Goal: Information Seeking & Learning: Check status

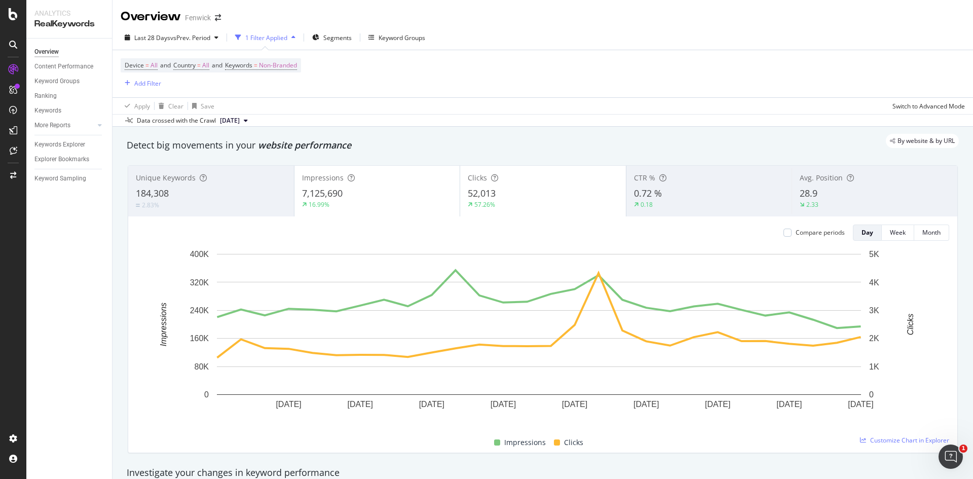
scroll to position [1, 0]
click at [152, 44] on div "Last 28 Days vs Prev. Period" at bounding box center [172, 36] width 102 height 15
click at [240, 120] on span "[DATE]" at bounding box center [230, 120] width 20 height 9
click at [257, 154] on div "[DATE]" at bounding box center [266, 155] width 94 height 9
click at [163, 37] on span "Last 28 Days" at bounding box center [152, 37] width 36 height 9
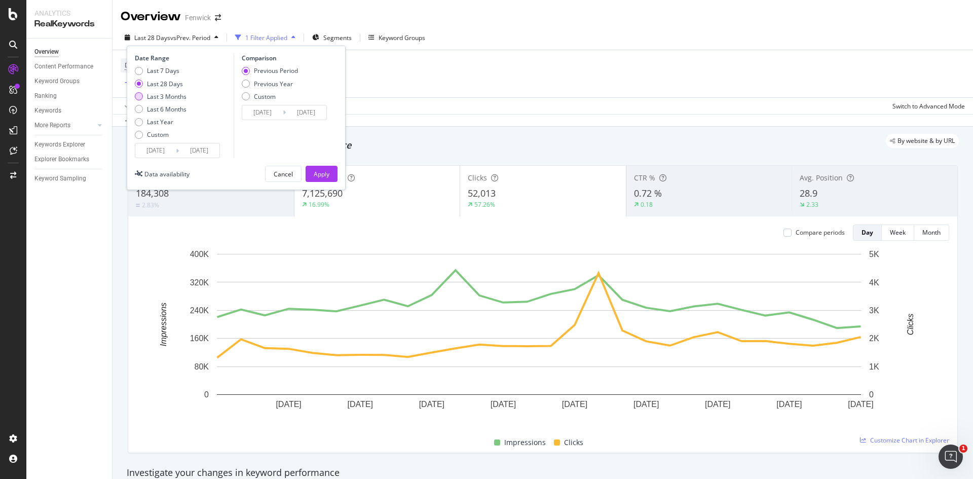
click at [153, 99] on div "Last 3 Months" at bounding box center [167, 96] width 40 height 9
type input "[DATE]"
click at [320, 173] on div "Apply" at bounding box center [322, 174] width 16 height 9
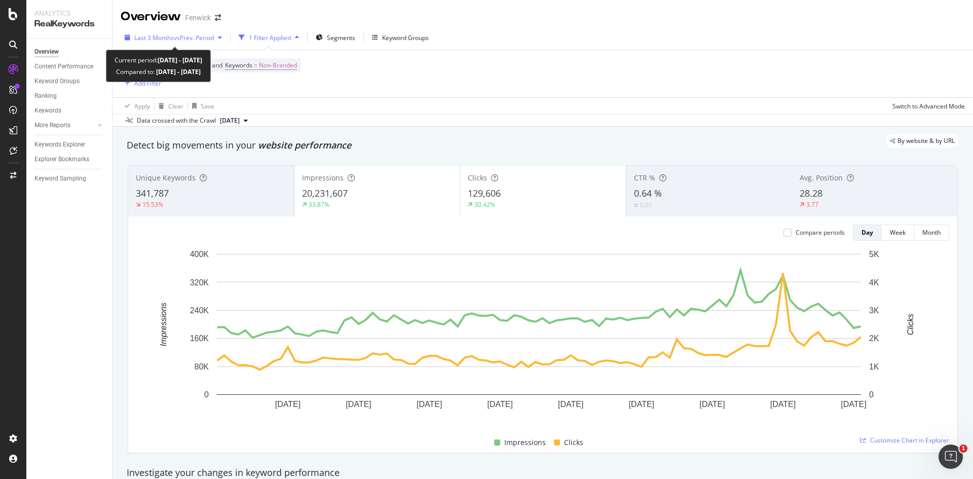
click at [187, 36] on span "vs Prev. Period" at bounding box center [194, 37] width 40 height 9
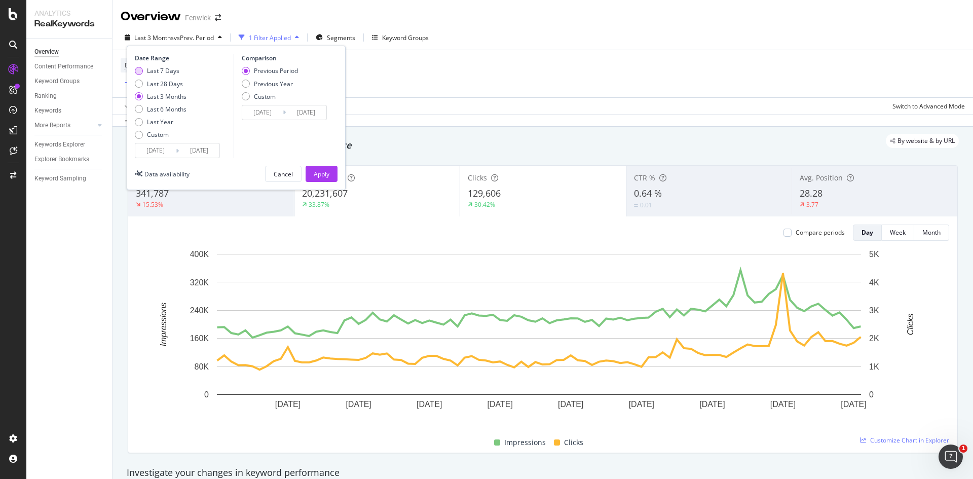
click at [173, 74] on div "Last 7 Days" at bounding box center [163, 70] width 32 height 9
type input "[DATE]"
click at [316, 172] on div "Apply" at bounding box center [322, 174] width 16 height 9
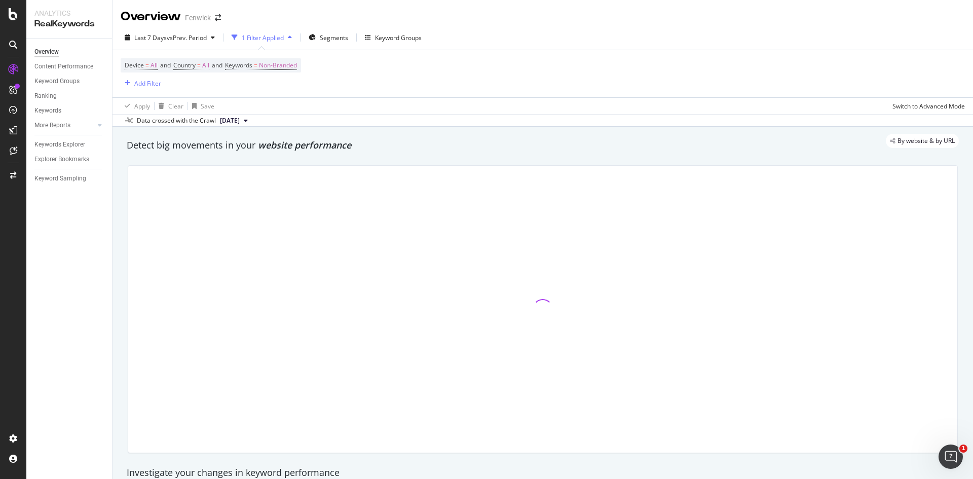
click at [240, 118] on span "[DATE]" at bounding box center [230, 120] width 20 height 9
click at [255, 157] on div "[DATE]" at bounding box center [266, 155] width 94 height 9
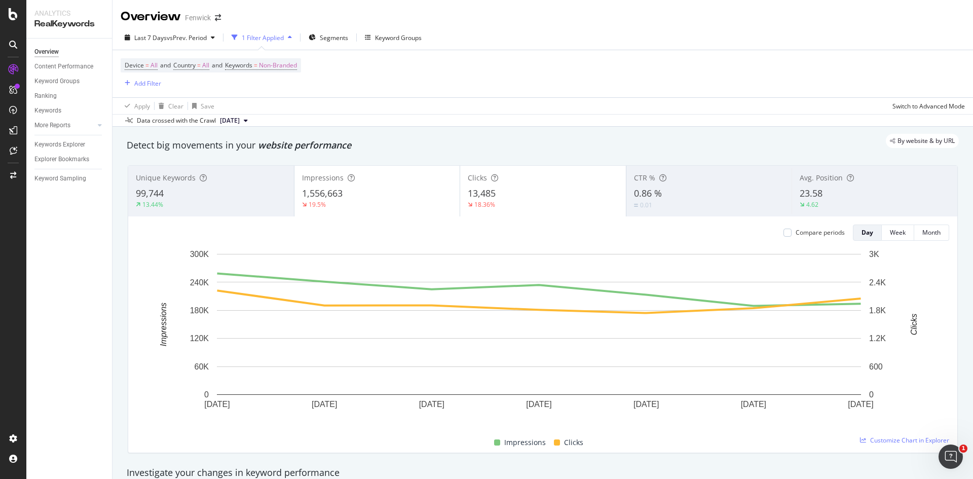
click at [852, 10] on div "Overview Fenwick" at bounding box center [543, 12] width 861 height 25
click at [723, 150] on div "Detect big movements in your website performance" at bounding box center [543, 145] width 833 height 13
